Goal: Check status: Check status

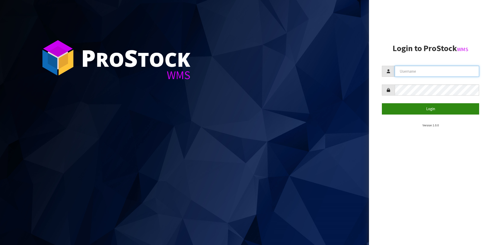
type input "NEOGEN"
click at [416, 106] on button "Login" at bounding box center [430, 108] width 97 height 11
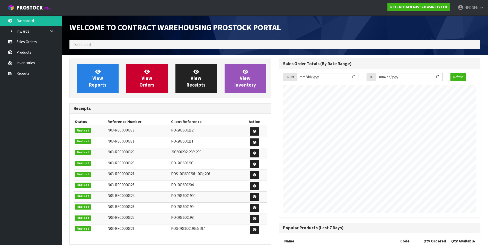
scroll to position [285, 209]
click at [35, 41] on link "Sales Orders" at bounding box center [31, 42] width 62 height 11
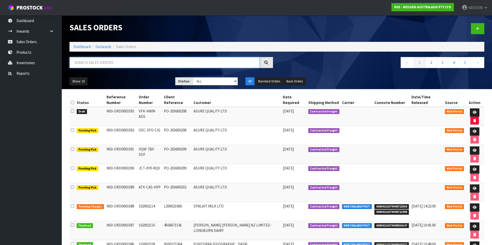
click at [93, 63] on input "text" at bounding box center [164, 62] width 190 height 11
type input "102002114"
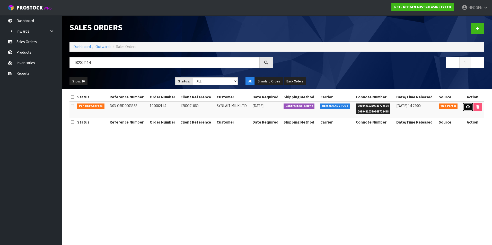
click at [469, 107] on icon at bounding box center [468, 106] width 4 height 3
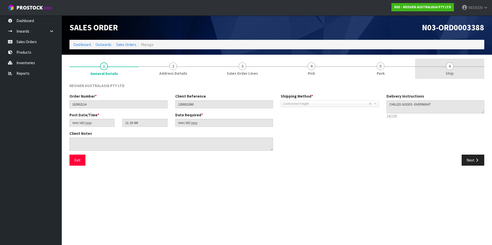
click at [449, 68] on span "6" at bounding box center [450, 67] width 8 height 8
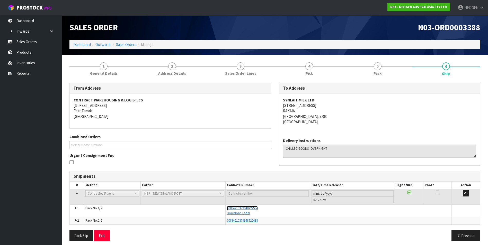
click at [238, 208] on span "00894210379948722504" at bounding box center [242, 208] width 31 height 4
click at [236, 221] on span "00894210379948722498" at bounding box center [242, 221] width 31 height 4
